Goal: Task Accomplishment & Management: Use online tool/utility

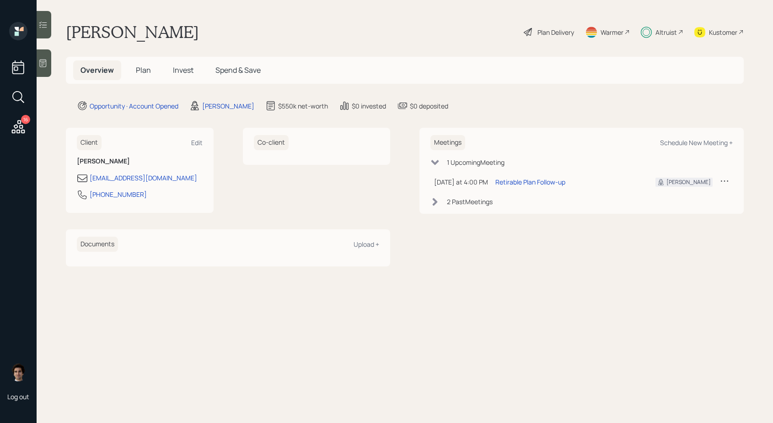
click at [19, 135] on div "16" at bounding box center [18, 127] width 16 height 19
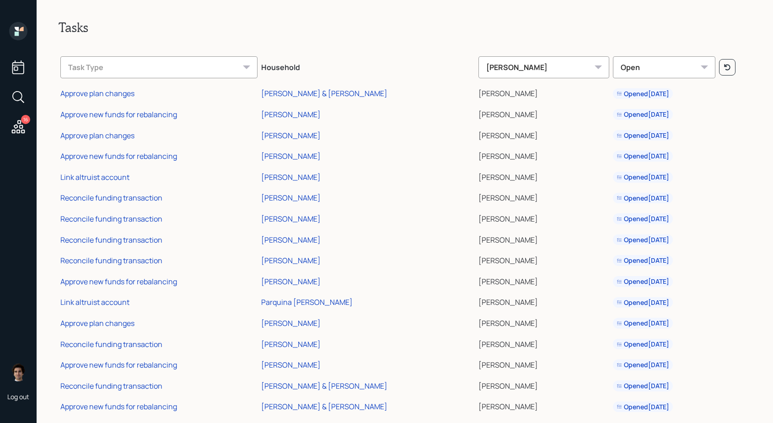
scroll to position [17, 0]
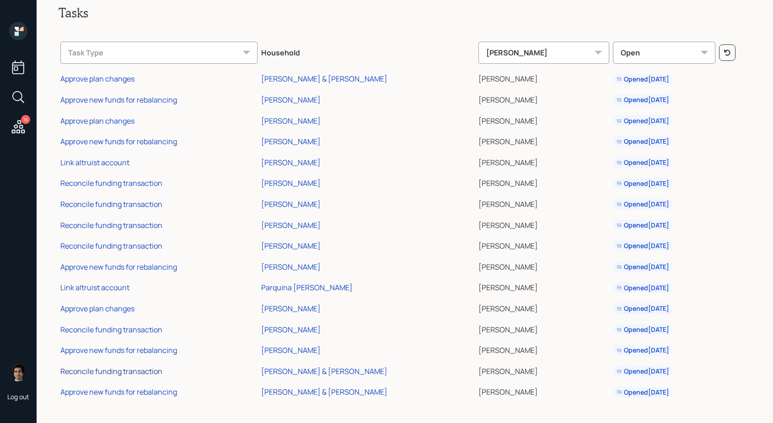
click at [113, 370] on div "Reconcile funding transaction" at bounding box center [111, 371] width 102 height 10
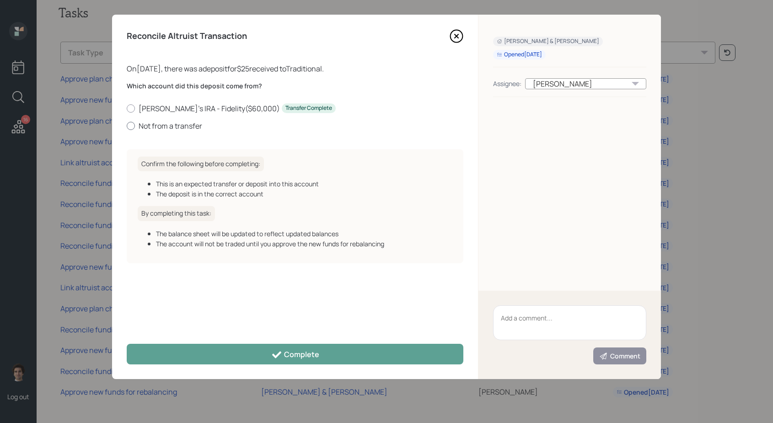
click at [183, 125] on label "Not from a transfer" at bounding box center [295, 126] width 337 height 10
click at [127, 125] on input "Not from a transfer" at bounding box center [126, 125] width 0 height 0
radio input "true"
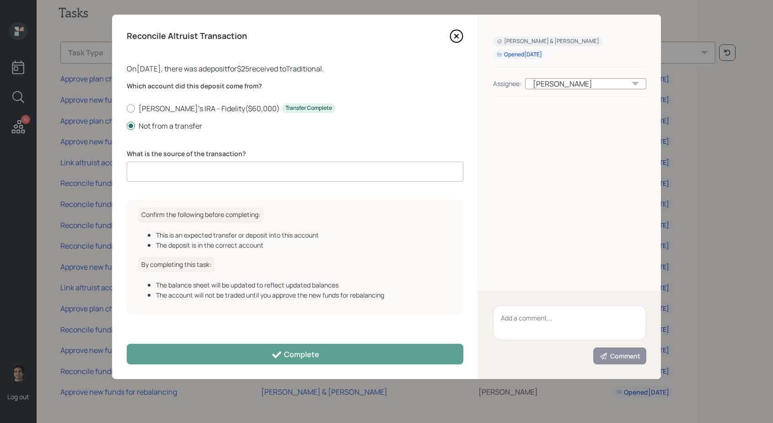
click at [222, 167] on input at bounding box center [295, 171] width 337 height 20
type input "client deposit"
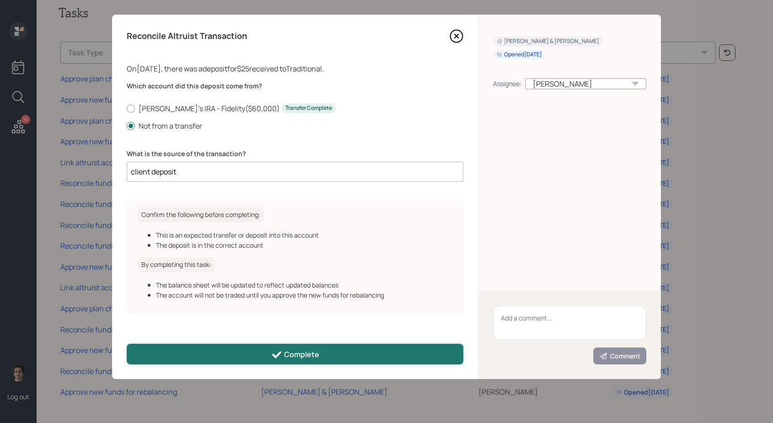
click at [319, 360] on button "Complete" at bounding box center [295, 354] width 337 height 21
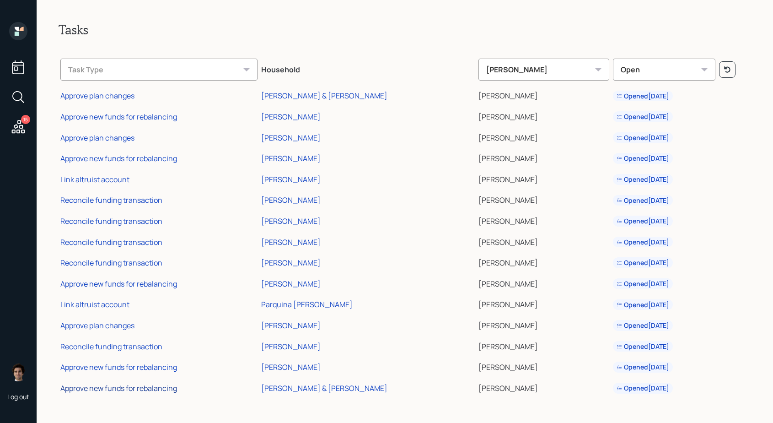
click at [125, 387] on div "Approve new funds for rebalancing" at bounding box center [118, 388] width 117 height 10
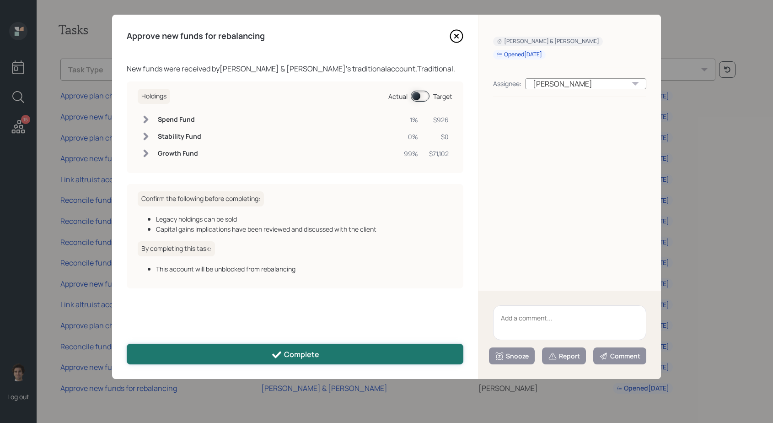
click at [332, 352] on button "Complete" at bounding box center [295, 354] width 337 height 21
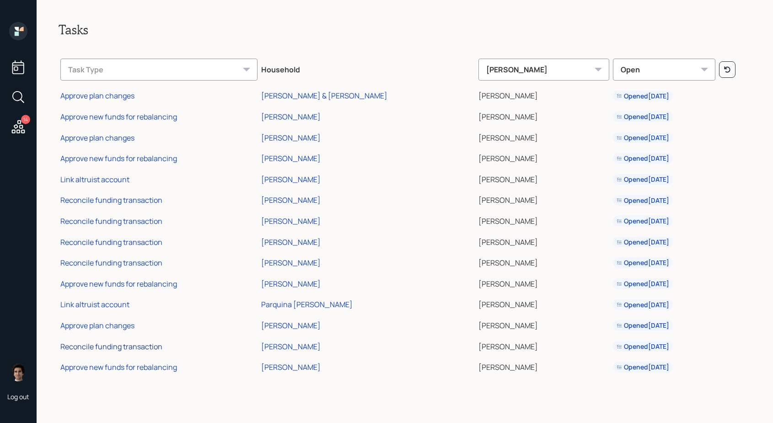
click at [118, 345] on div "Reconcile funding transaction" at bounding box center [111, 346] width 102 height 10
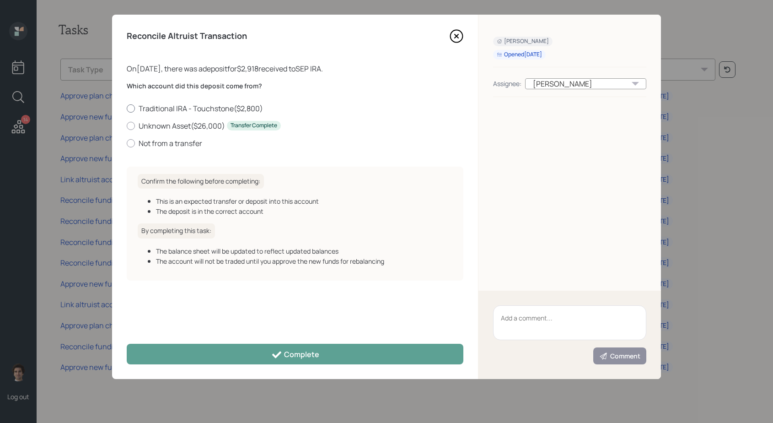
click at [153, 112] on label "Traditional IRA - Touchstone ( $2,800 )" at bounding box center [295, 108] width 337 height 10
click at [127, 108] on input "Traditional IRA - Touchstone ( $2,800 )" at bounding box center [126, 108] width 0 height 0
radio input "true"
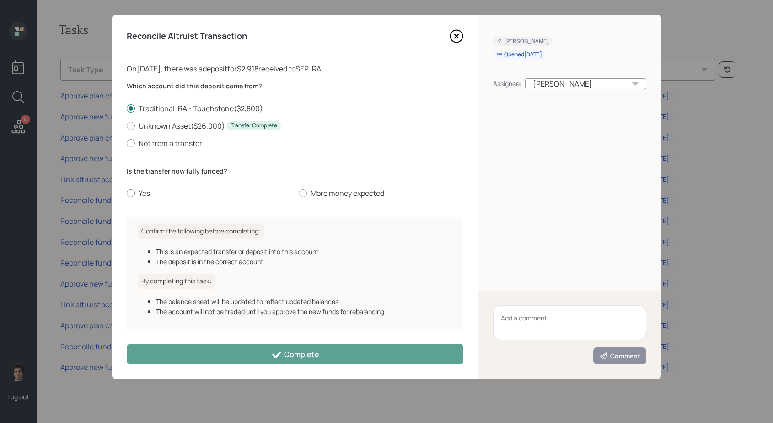
click at [137, 190] on label "Yes" at bounding box center [209, 193] width 165 height 10
click at [127, 193] on input "Yes" at bounding box center [126, 193] width 0 height 0
radio input "true"
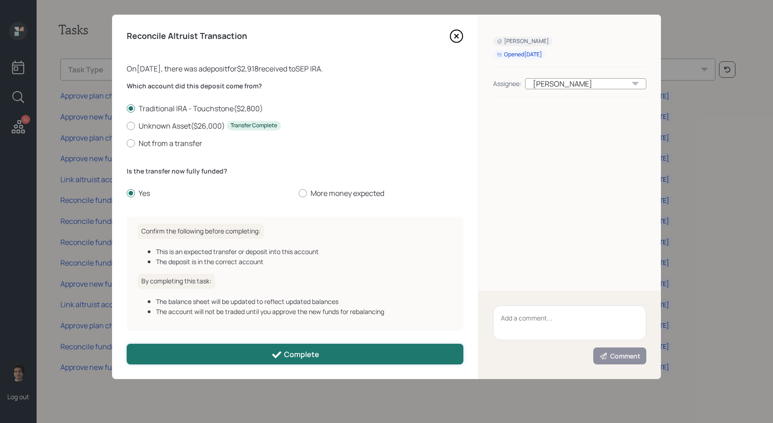
click at [310, 351] on div "Complete" at bounding box center [295, 354] width 48 height 11
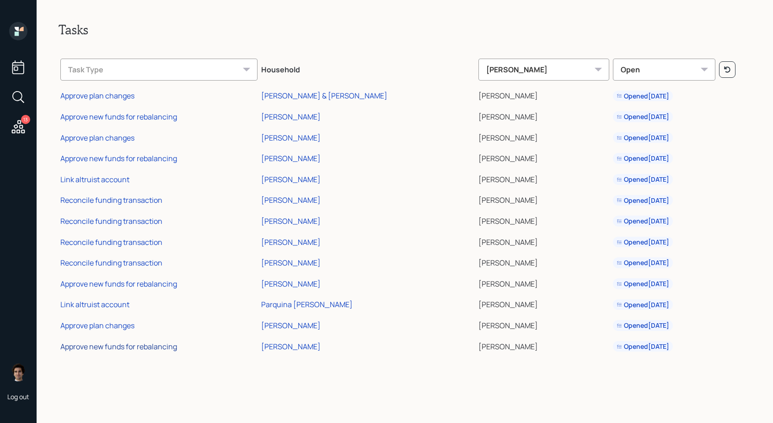
click at [143, 347] on div "Approve new funds for rebalancing" at bounding box center [118, 346] width 117 height 10
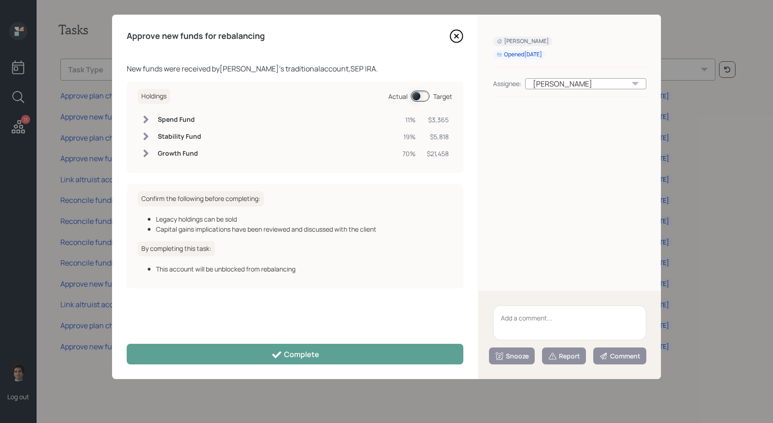
click at [416, 94] on span at bounding box center [420, 96] width 19 height 11
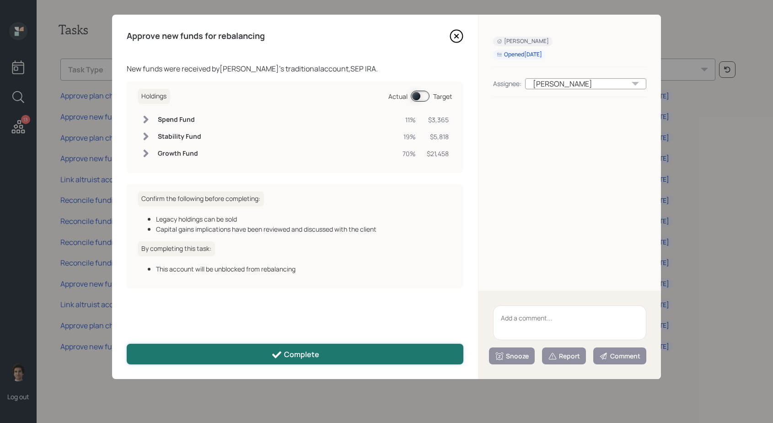
click at [297, 349] on div "Complete" at bounding box center [295, 354] width 48 height 11
